Goal: Register for event/course

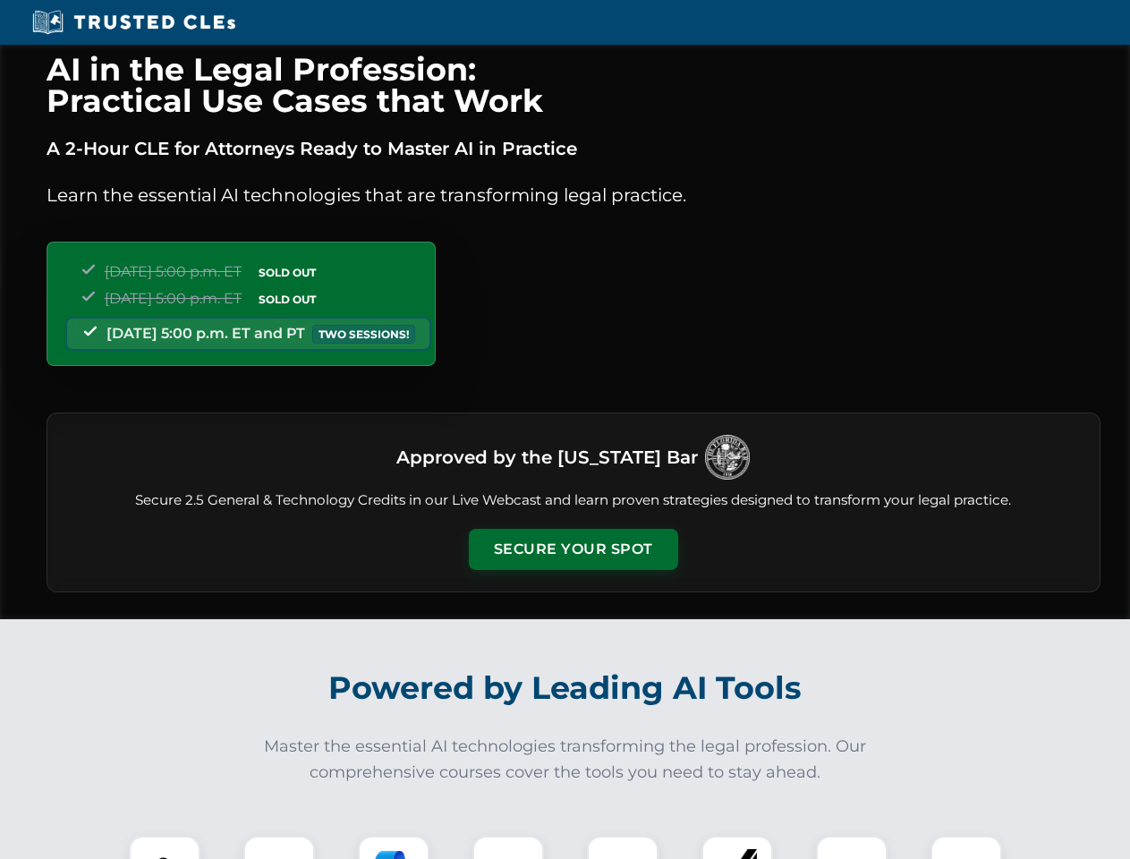
click at [573, 549] on button "Secure Your Spot" at bounding box center [573, 549] width 209 height 41
click at [165, 847] on img at bounding box center [165, 872] width 52 height 52
